Goal: Information Seeking & Learning: Understand process/instructions

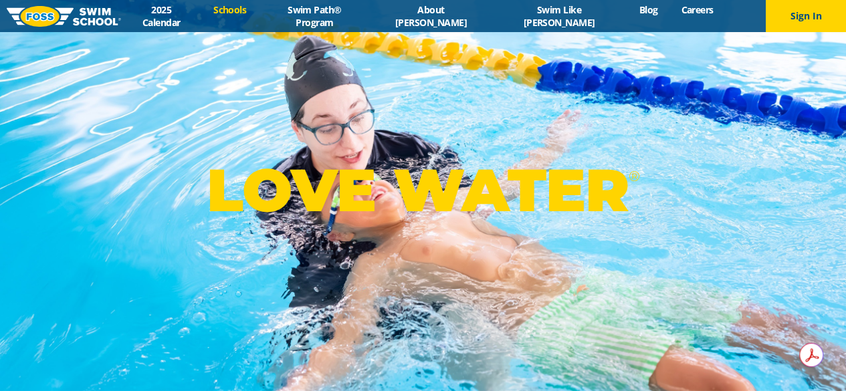
click at [258, 16] on link "Schools" at bounding box center [230, 9] width 56 height 13
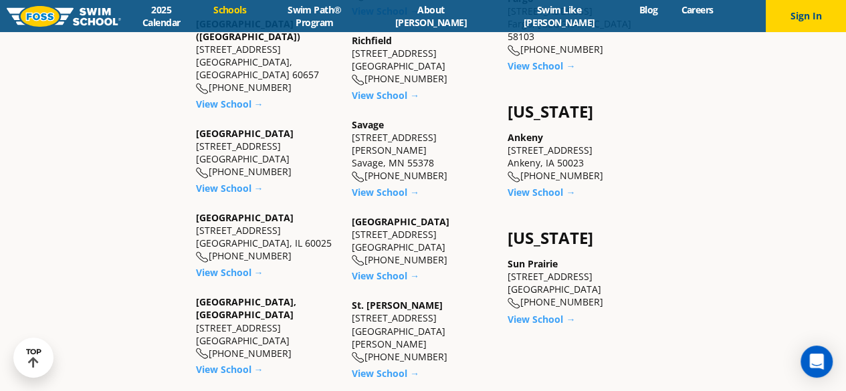
scroll to position [947, 0]
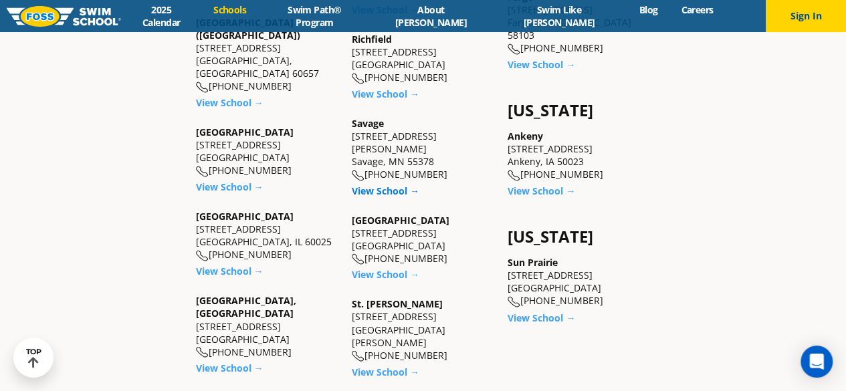
click at [387, 184] on link "View School →" at bounding box center [386, 190] width 68 height 13
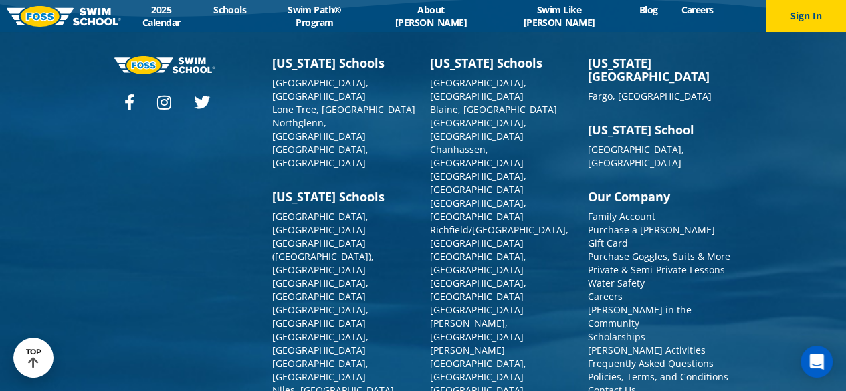
scroll to position [4827, 0]
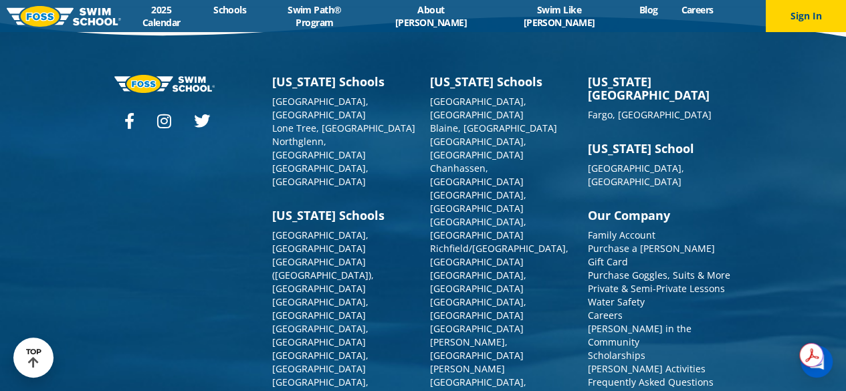
click at [624, 389] on link "Policies, Terms, and Conditions" at bounding box center [658, 395] width 140 height 13
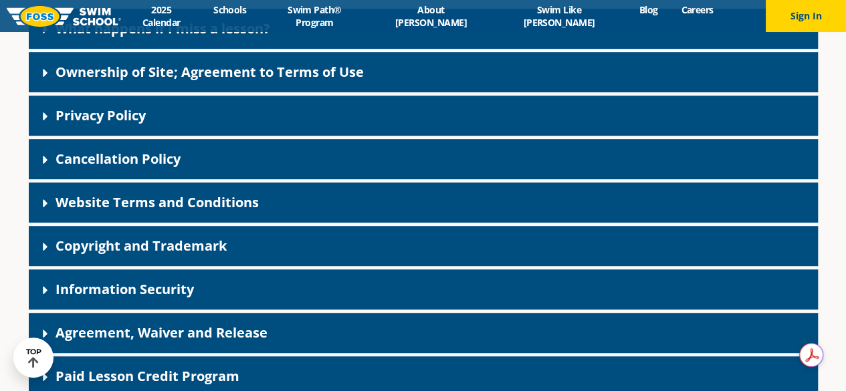
scroll to position [297, 0]
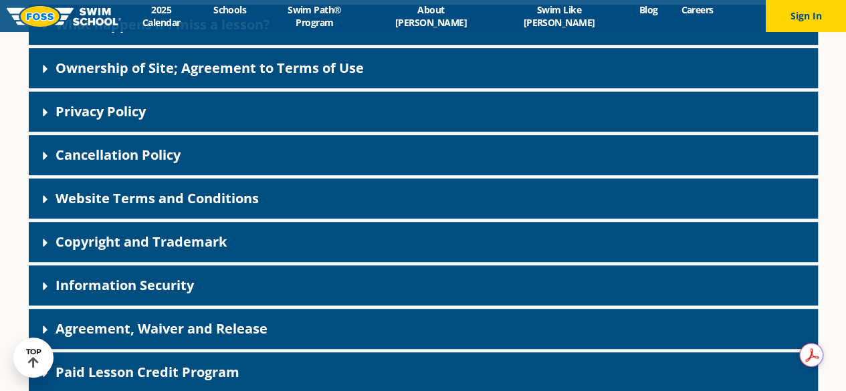
click at [44, 154] on icon at bounding box center [45, 156] width 5 height 8
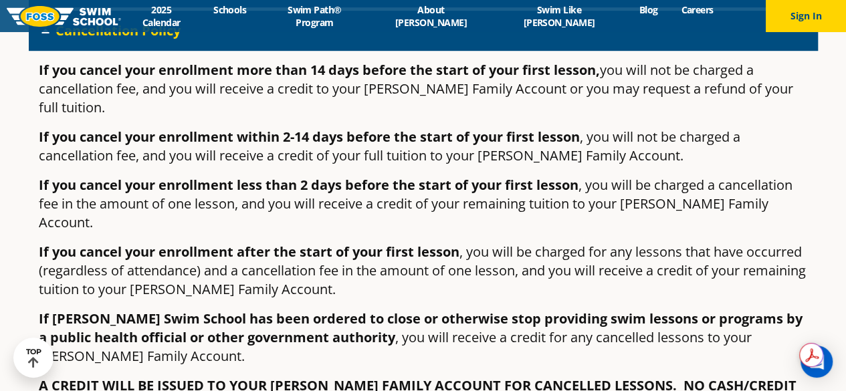
scroll to position [473, 0]
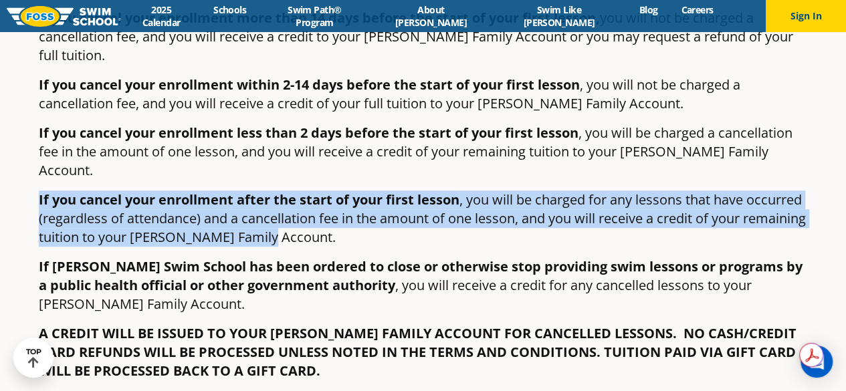
drag, startPoint x: 39, startPoint y: 164, endPoint x: 349, endPoint y: 203, distance: 312.6
click at [349, 203] on p "If you cancel your enrollment after the start of your first lesson , you will b…" at bounding box center [423, 218] width 769 height 56
copy p "If you cancel your enrollment after the start of your first lesson , you will b…"
